Goal: Transaction & Acquisition: Purchase product/service

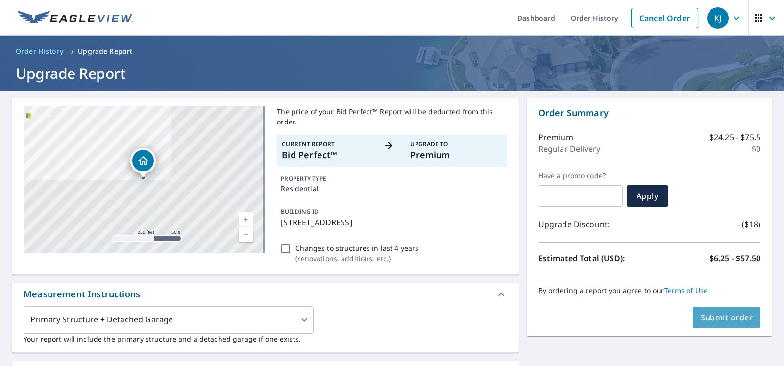
click at [717, 315] on span "Submit order" at bounding box center [727, 317] width 52 height 11
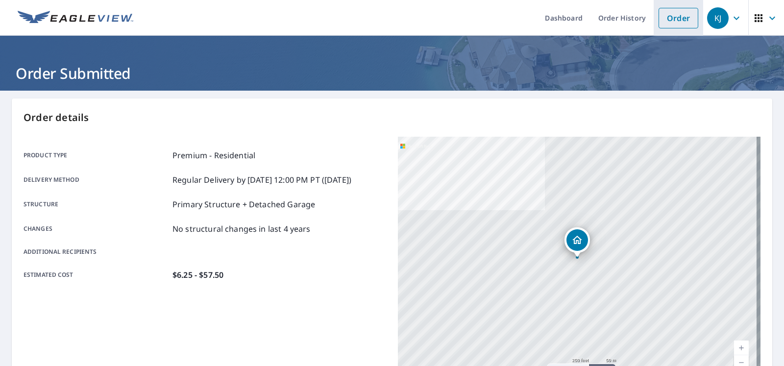
click at [659, 19] on link "Order" at bounding box center [679, 18] width 40 height 21
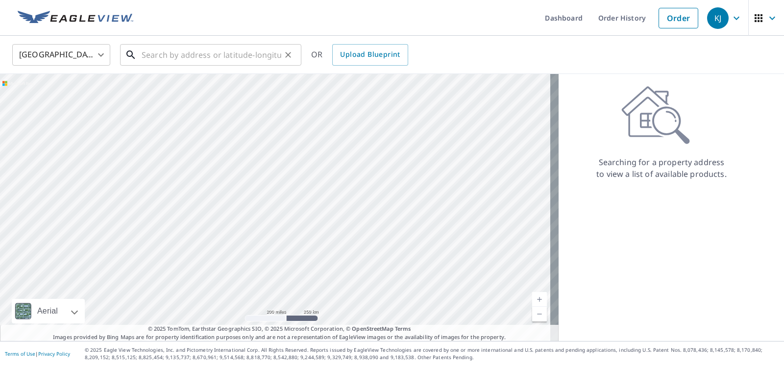
click at [201, 58] on input "text" at bounding box center [212, 54] width 140 height 27
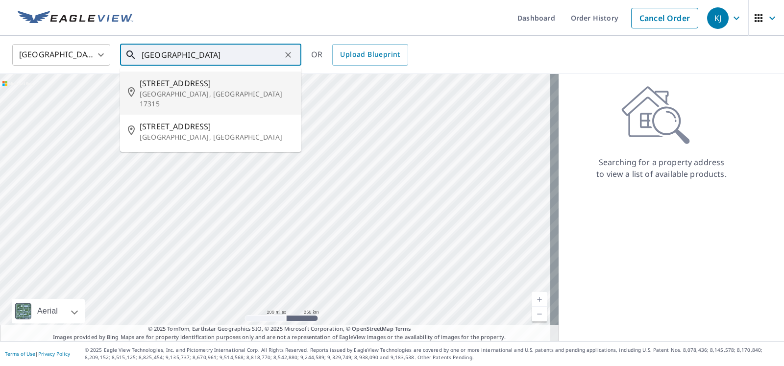
click at [182, 87] on span "[STREET_ADDRESS]" at bounding box center [217, 83] width 154 height 12
type input "[STREET_ADDRESS]"
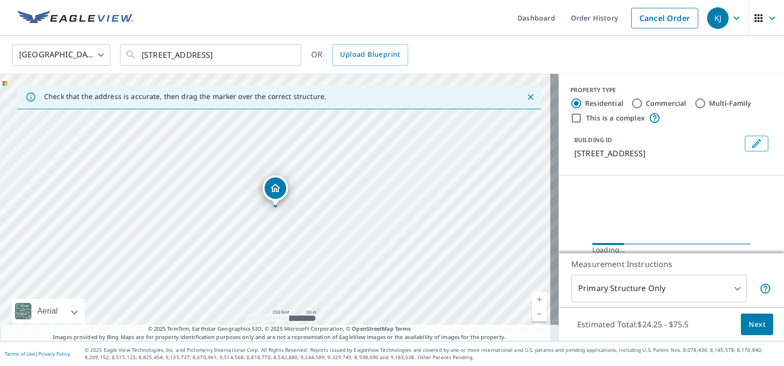
click at [347, 107] on div "Check that the address is accurate, then drag the marker over the correct struc…" at bounding box center [280, 97] width 524 height 24
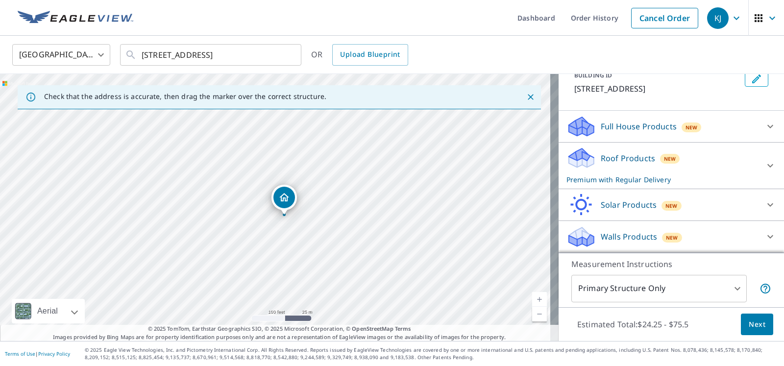
scroll to position [146, 0]
click at [639, 152] on p "Roof Products" at bounding box center [628, 158] width 54 height 12
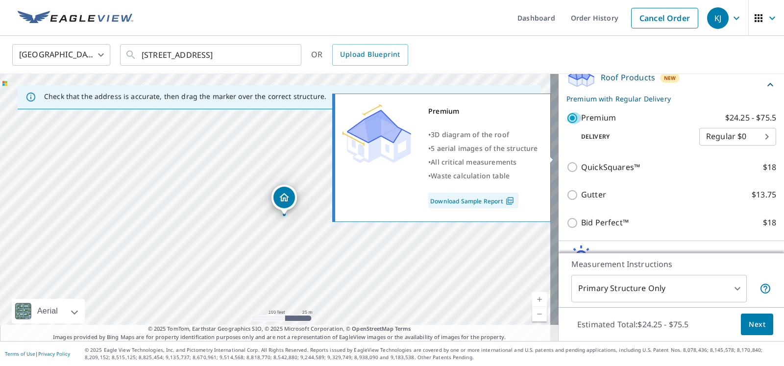
click at [568, 124] on input "Premium $24.25 - $75.5" at bounding box center [574, 118] width 15 height 12
checkbox input "false"
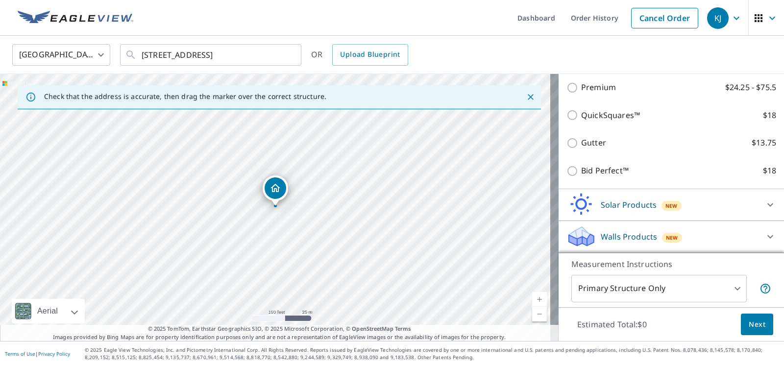
scroll to position [243, 0]
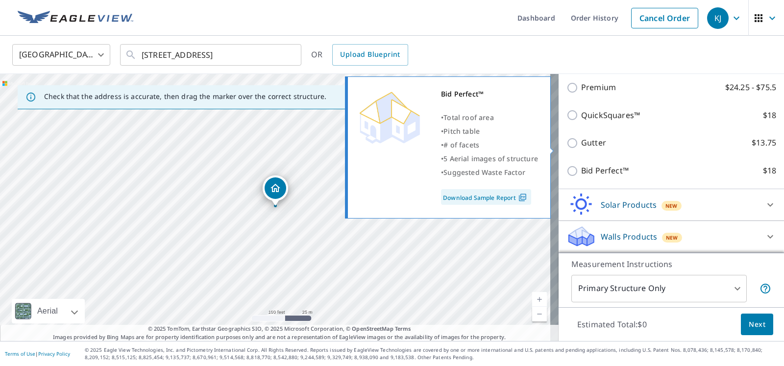
click at [568, 165] on input "Bid Perfect™ $18" at bounding box center [574, 171] width 15 height 12
checkbox input "true"
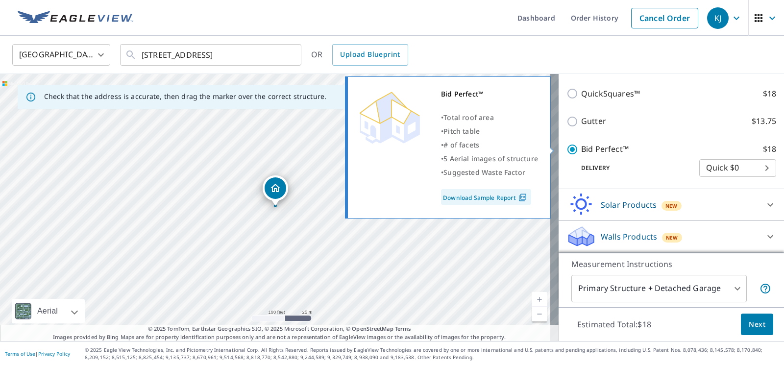
scroll to position [258, 0]
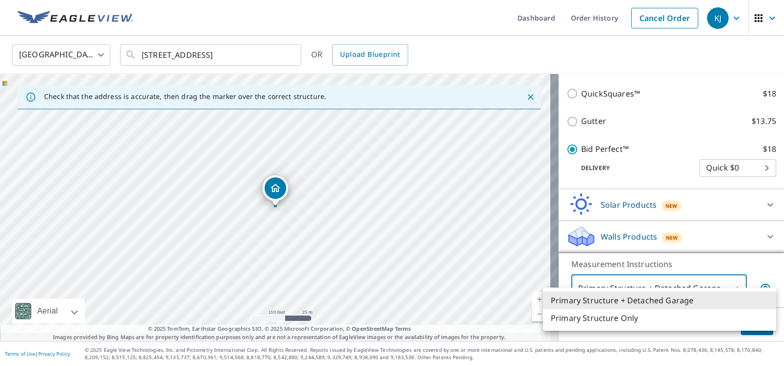
click at [762, 271] on body "KJ KJ Dashboard Order History Cancel Order KJ [GEOGRAPHIC_DATA] [GEOGRAPHIC_DAT…" at bounding box center [392, 183] width 784 height 366
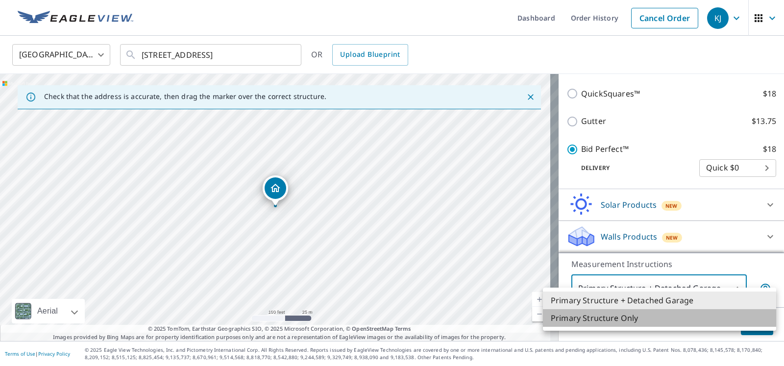
click at [639, 324] on li "Primary Structure Only" at bounding box center [659, 318] width 233 height 18
type input "2"
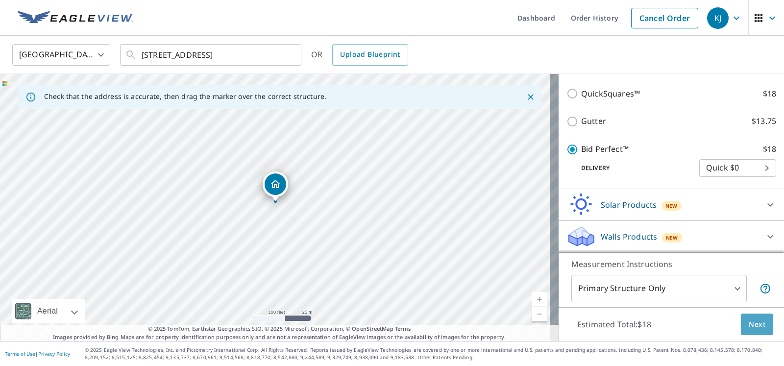
click at [749, 324] on span "Next" at bounding box center [757, 325] width 17 height 12
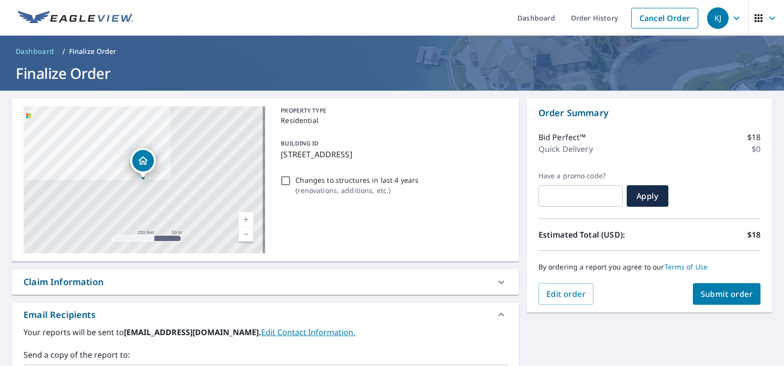
click at [714, 297] on span "Submit order" at bounding box center [727, 294] width 52 height 11
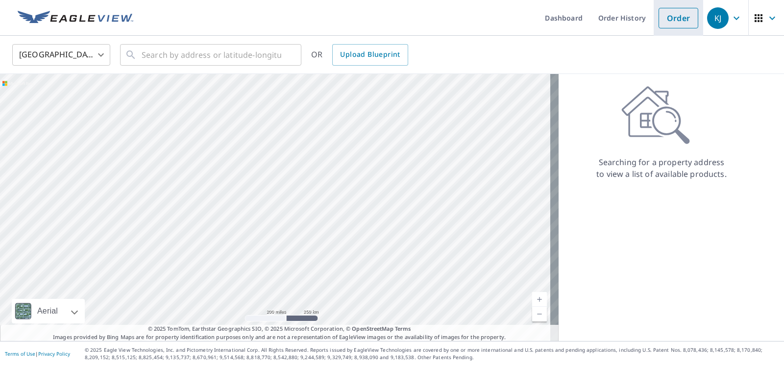
click at [659, 15] on link "Order" at bounding box center [679, 18] width 40 height 21
click at [199, 63] on input "text" at bounding box center [212, 54] width 140 height 27
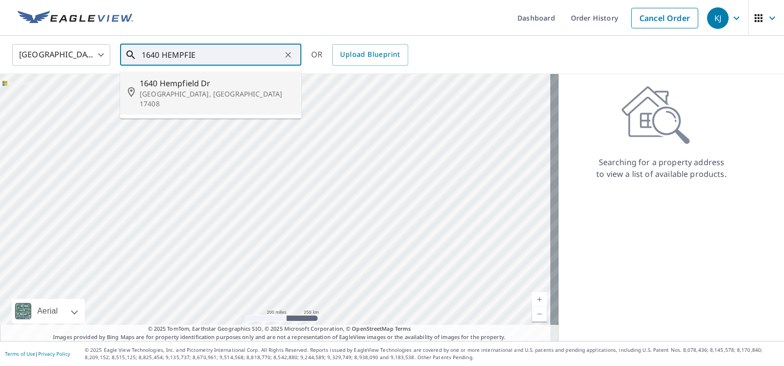
click at [195, 86] on span "1640 Hempfield Dr" at bounding box center [217, 83] width 154 height 12
type input "1640 Hempfield Dr York, PA 17408"
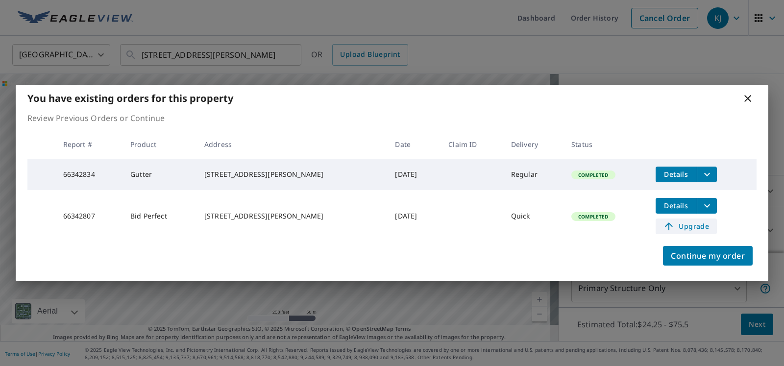
click at [702, 232] on span "Upgrade" at bounding box center [687, 227] width 50 height 12
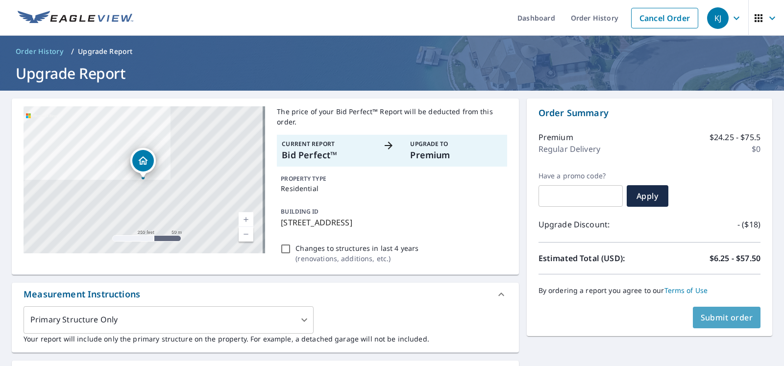
click at [701, 323] on span "Submit order" at bounding box center [727, 317] width 52 height 11
